Goal: Information Seeking & Learning: Learn about a topic

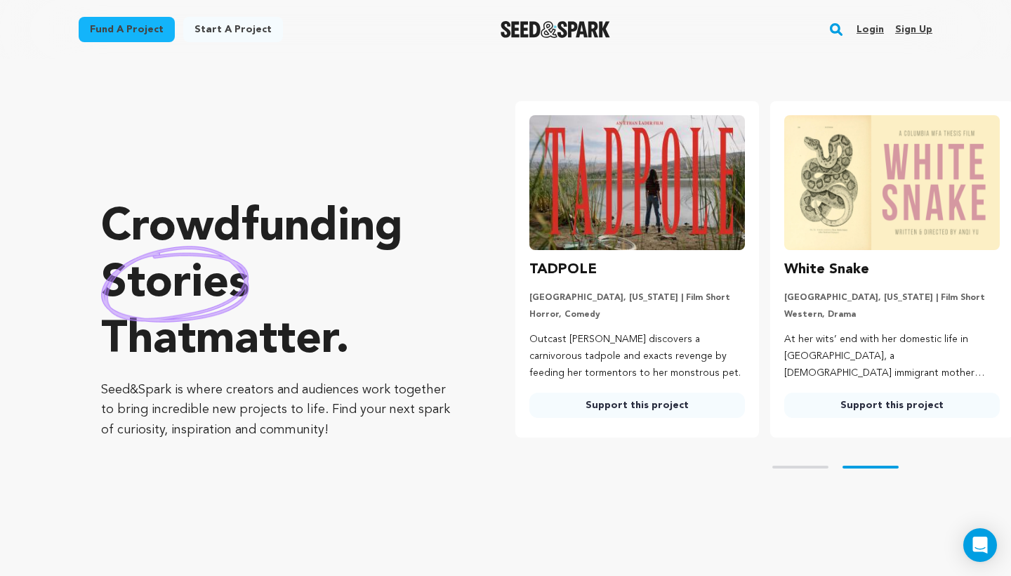
scroll to position [0, 266]
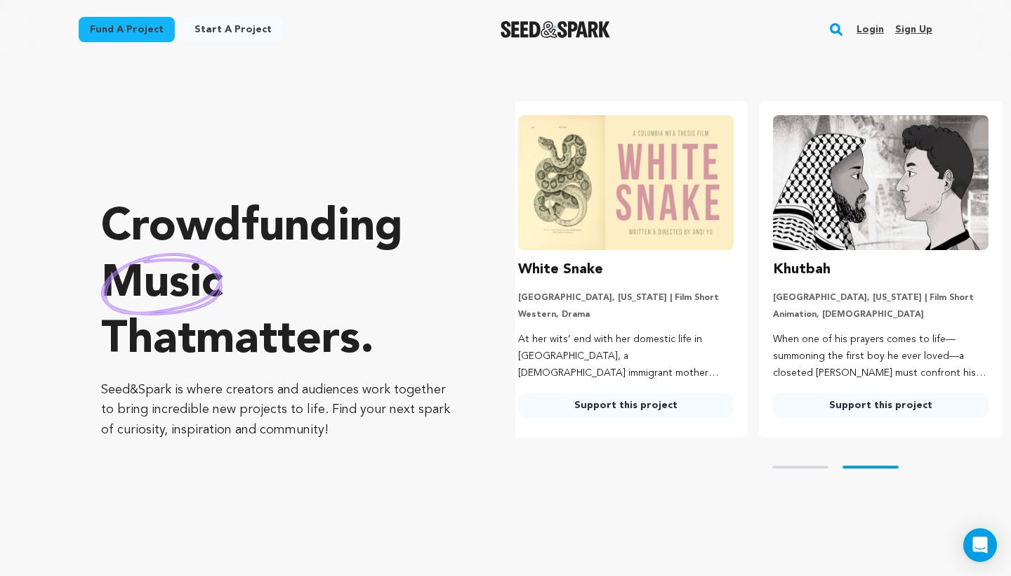
click at [878, 30] on link "Login" at bounding box center [870, 29] width 27 height 22
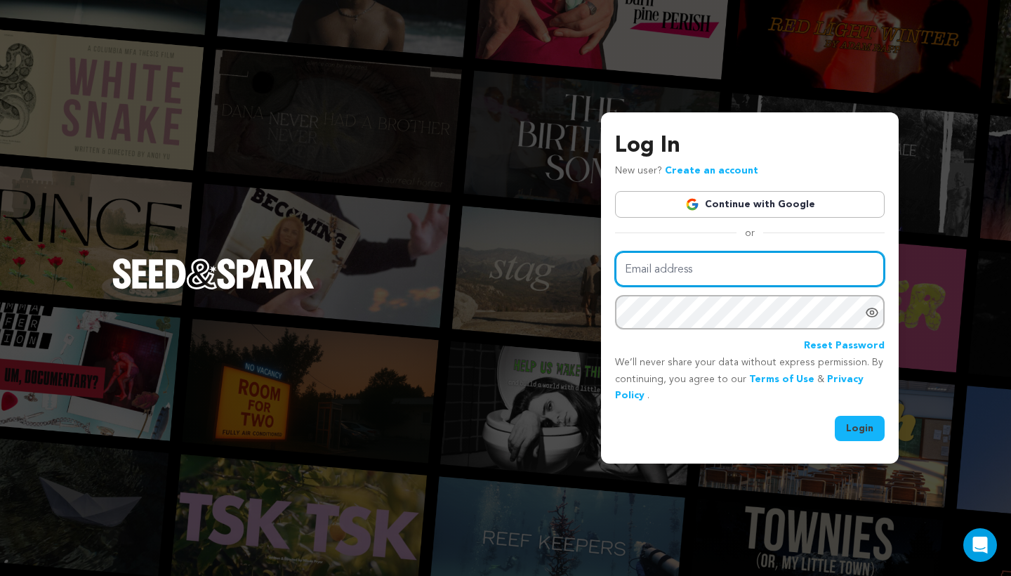
type input "sabajian@asu.edu"
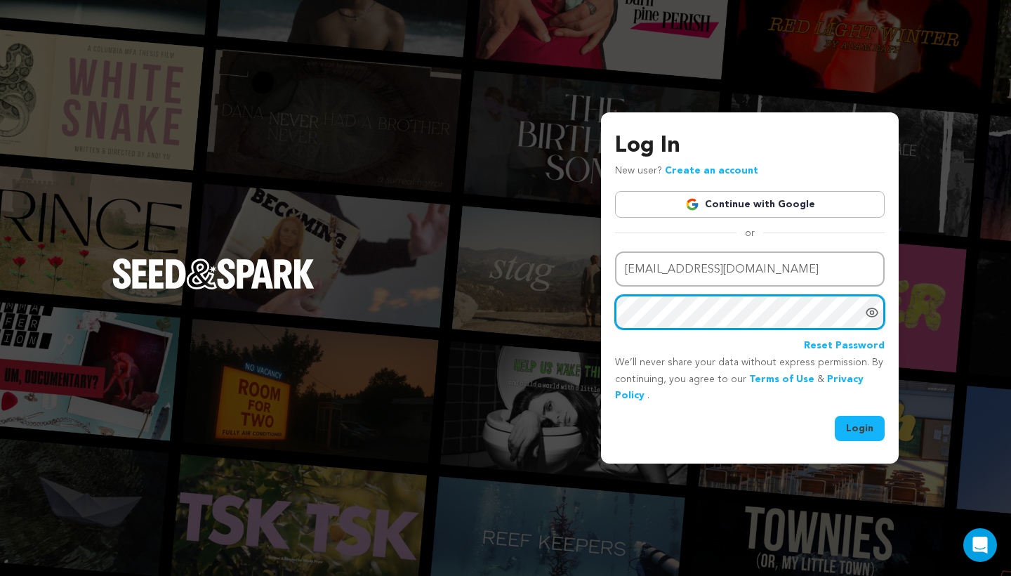
click at [860, 427] on button "Login" at bounding box center [860, 428] width 50 height 25
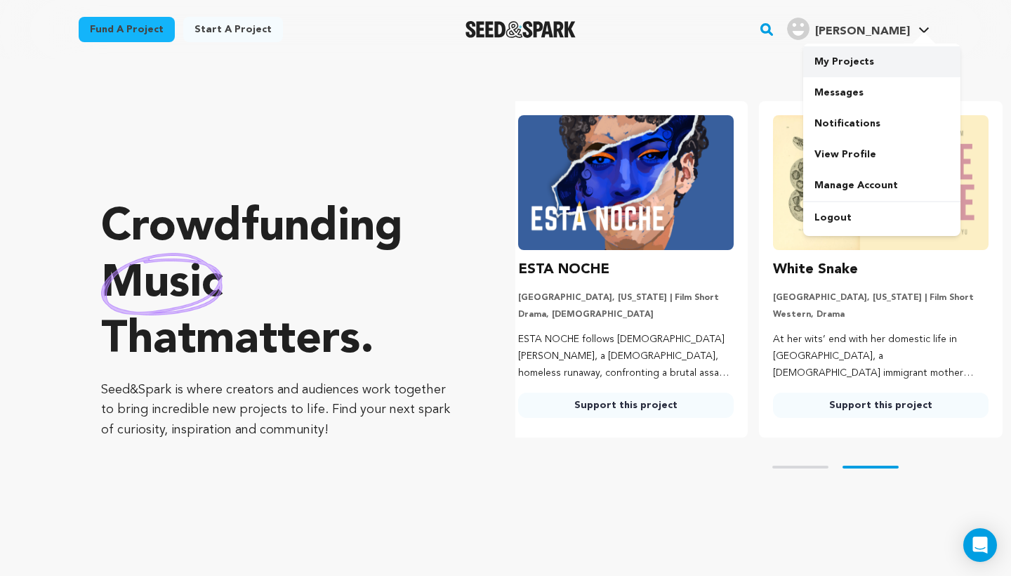
click at [863, 64] on link "My Projects" at bounding box center [881, 61] width 157 height 31
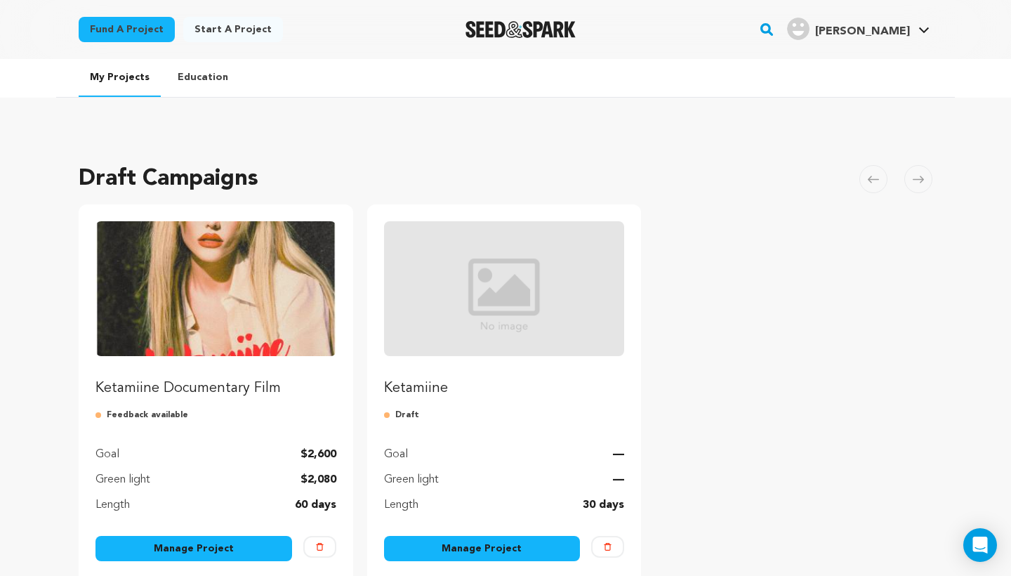
click at [262, 317] on img "Fund Ketamiine Documentary Film" at bounding box center [216, 288] width 241 height 135
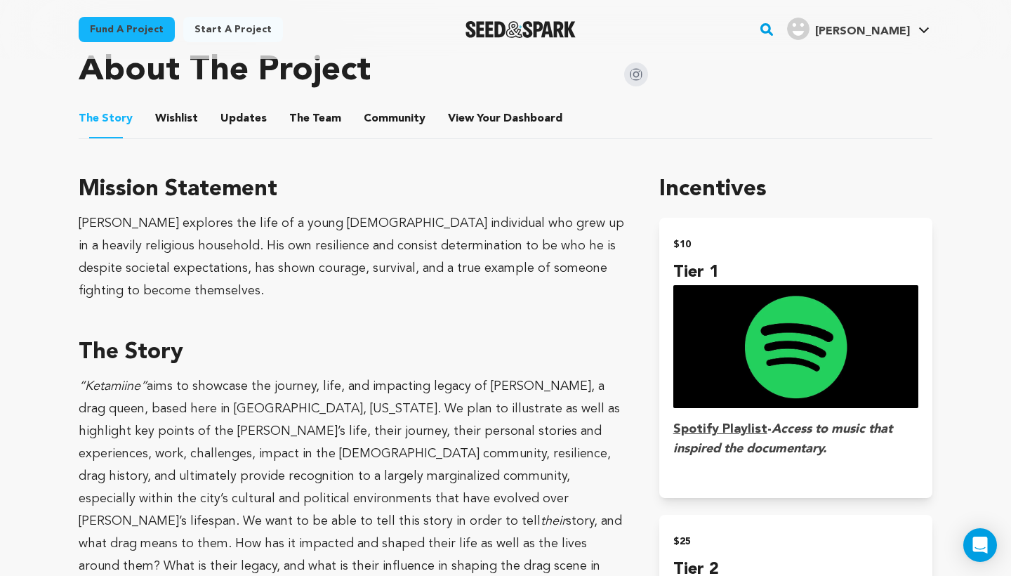
scroll to position [642, 0]
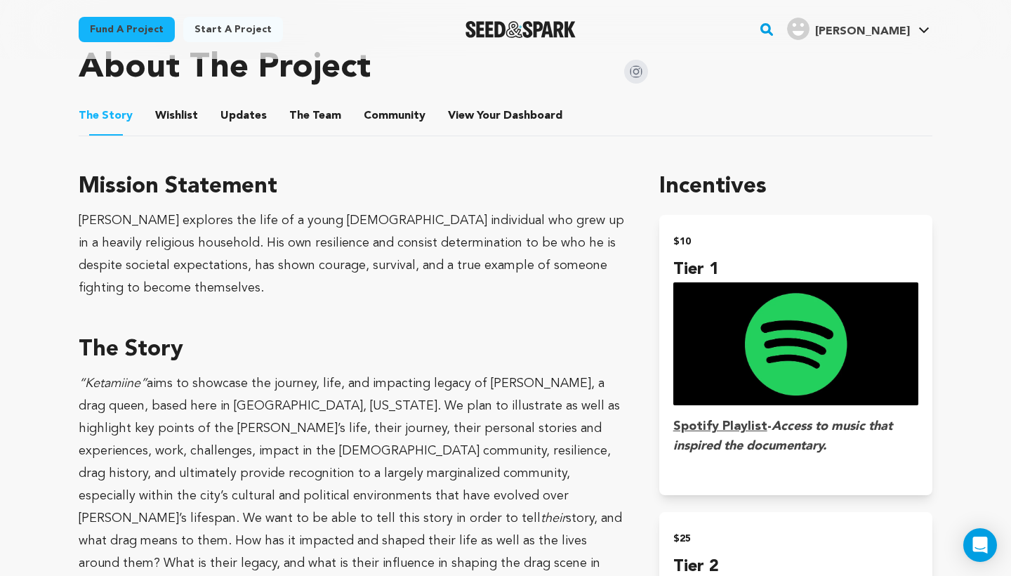
click at [242, 102] on button "Updates" at bounding box center [244, 119] width 34 height 34
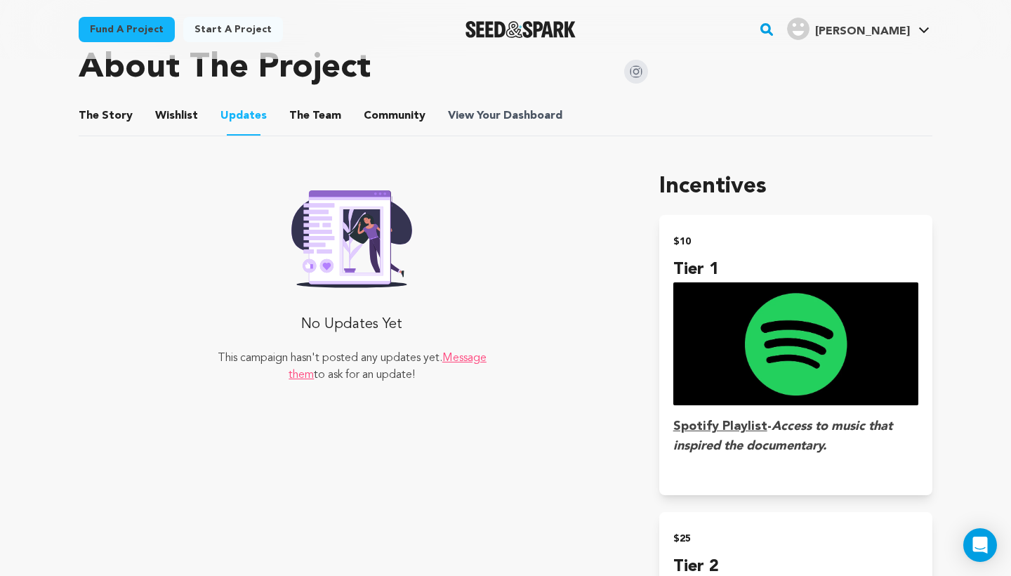
click at [528, 107] on span "Dashboard" at bounding box center [533, 115] width 59 height 17
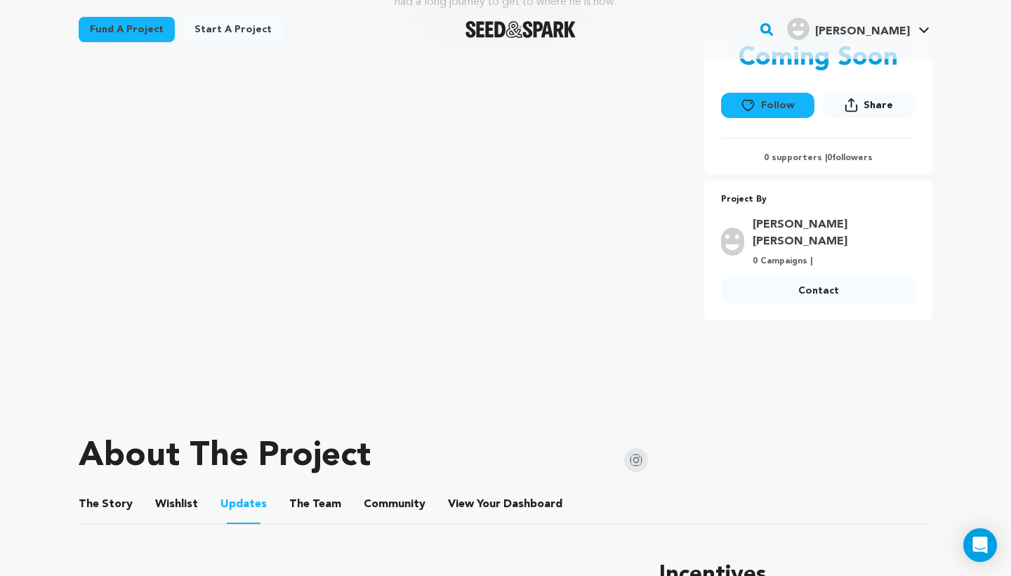
scroll to position [430, 0]
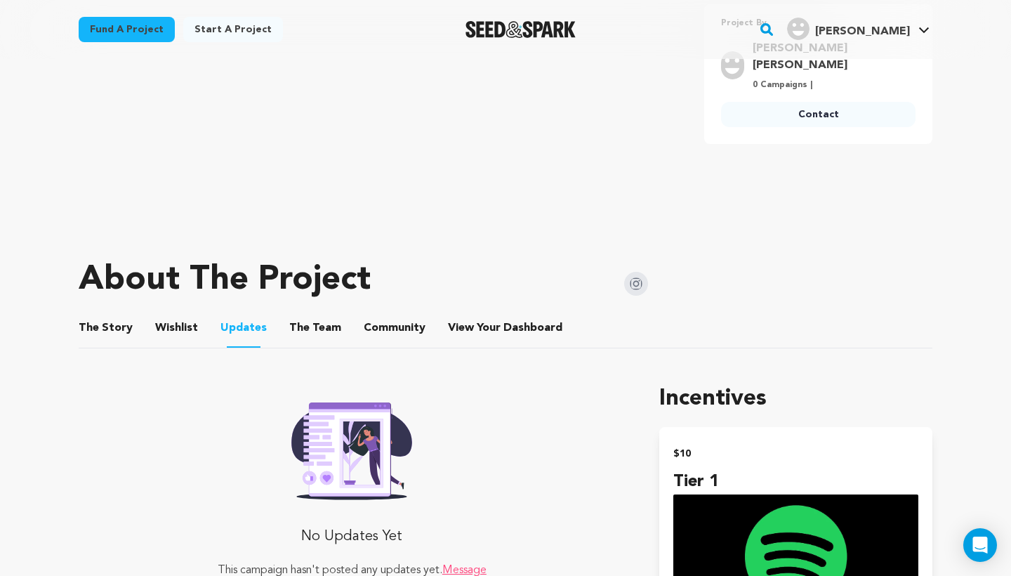
click at [104, 318] on button "The Story" at bounding box center [106, 331] width 34 height 34
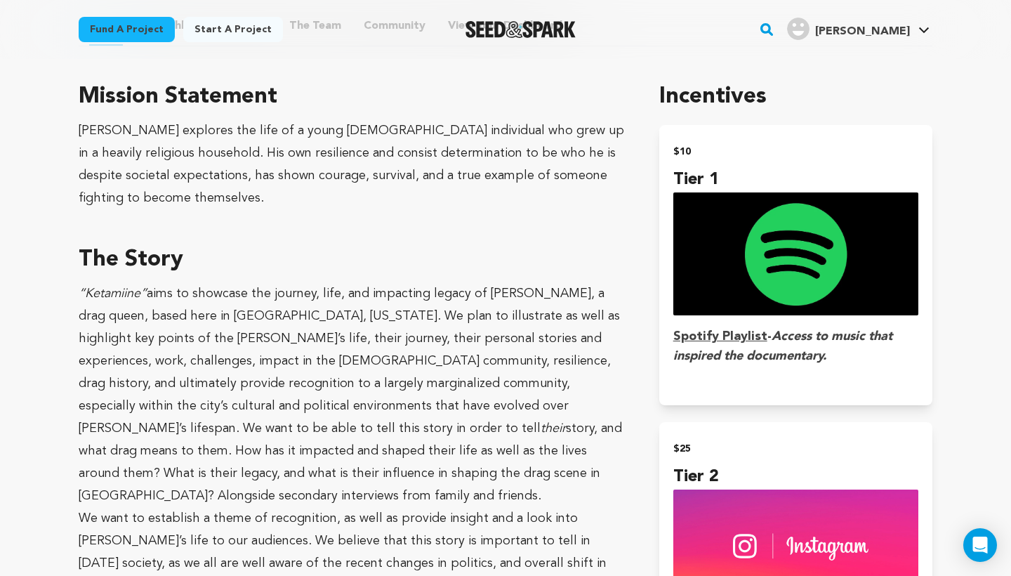
scroll to position [735, 0]
